Goal: Information Seeking & Learning: Check status

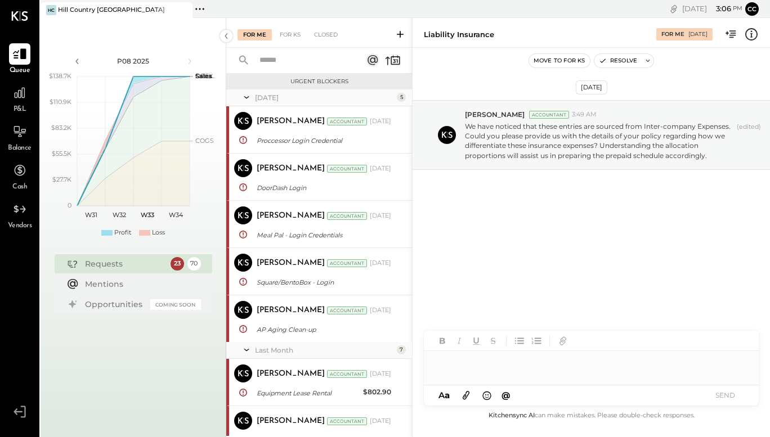
scroll to position [1202, 0]
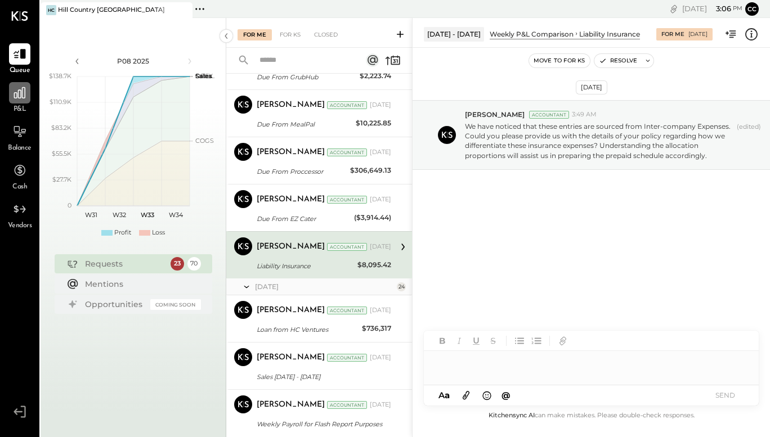
click at [20, 95] on icon at bounding box center [19, 93] width 15 height 15
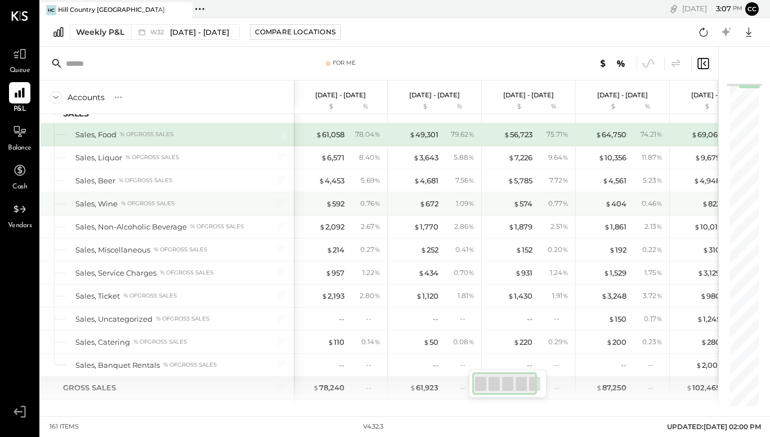
scroll to position [37, 0]
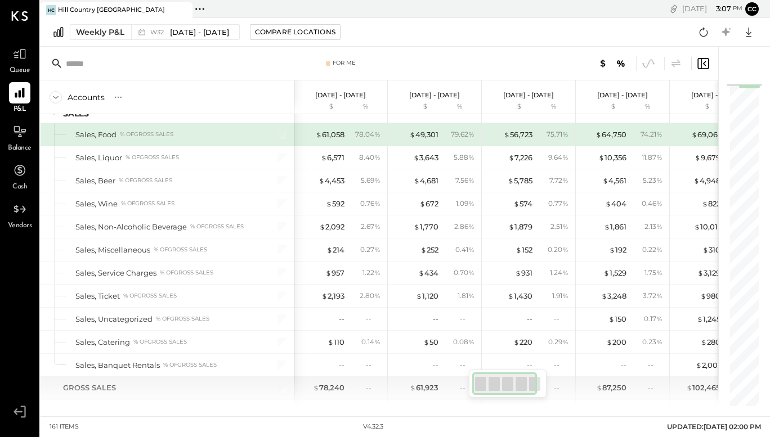
click at [425, 32] on div "Weekly P&L W32 [DATE] - [DATE] Compare Locations Google Sheets Excel" at bounding box center [405, 32] width 729 height 29
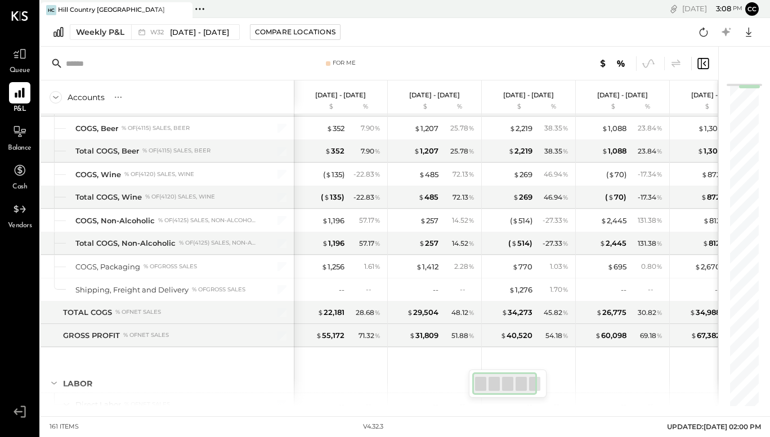
scroll to position [713, 0]
